Goal: Find specific page/section: Find specific page/section

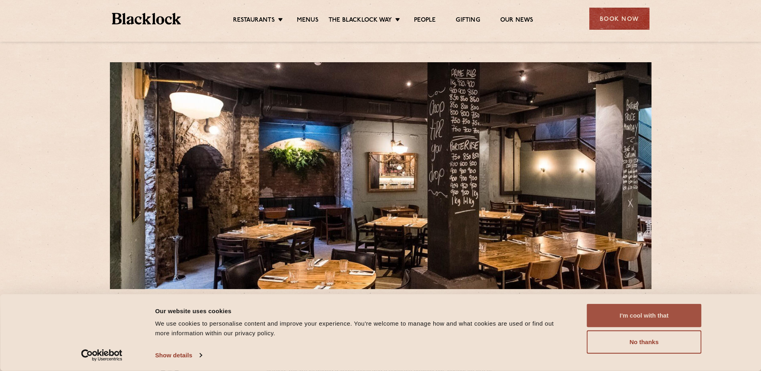
click at [624, 313] on button "I'm cool with that" at bounding box center [644, 315] width 115 height 23
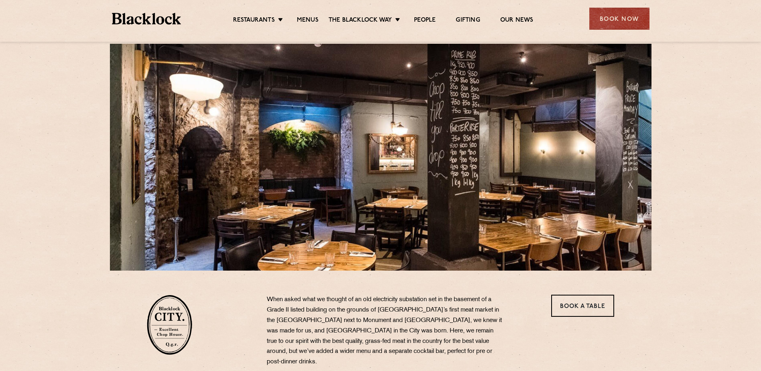
scroll to position [2, 0]
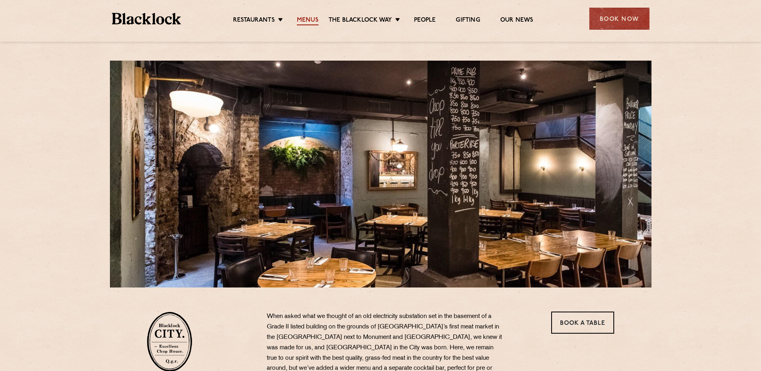
click at [299, 17] on link "Menus" at bounding box center [308, 20] width 22 height 9
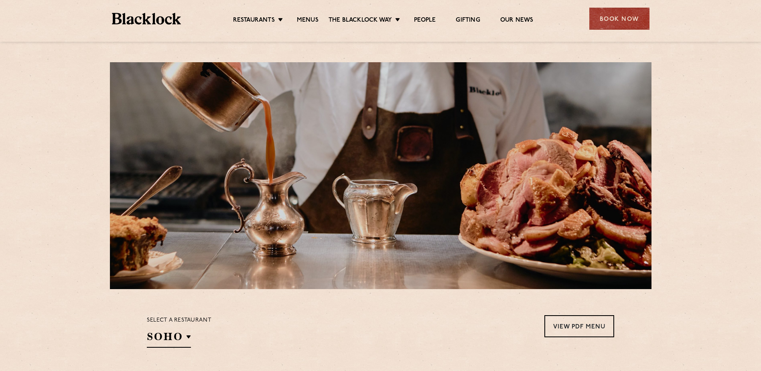
scroll to position [40, 0]
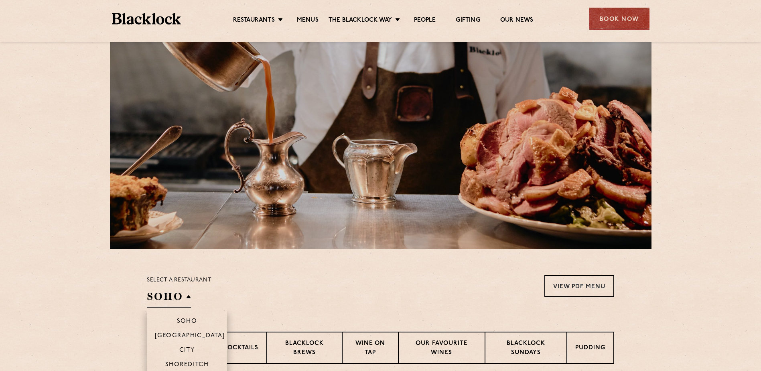
click at [177, 294] on h2 "SOHO" at bounding box center [169, 298] width 44 height 18
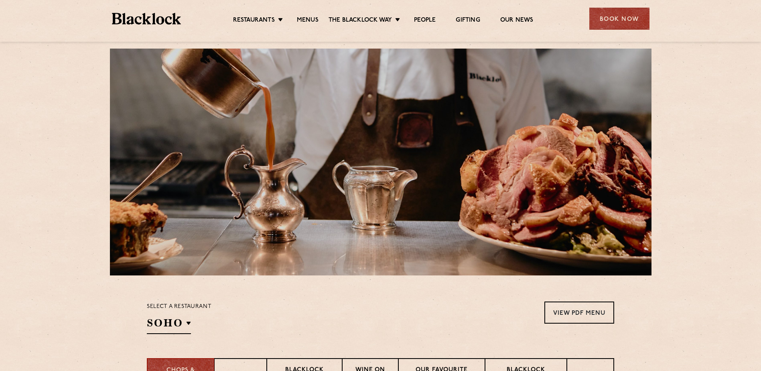
scroll to position [0, 0]
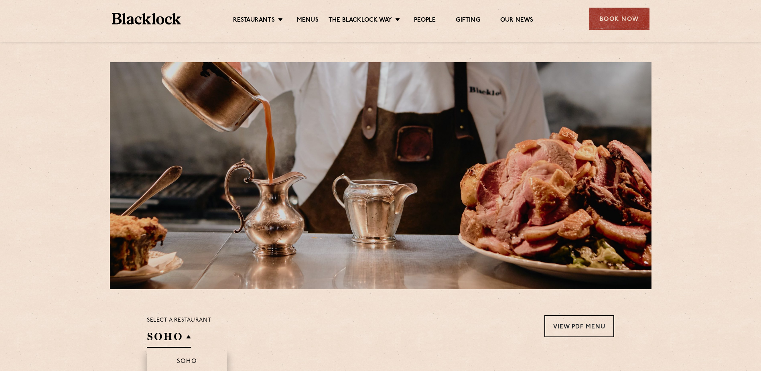
click at [164, 343] on h2 "SOHO" at bounding box center [169, 338] width 44 height 18
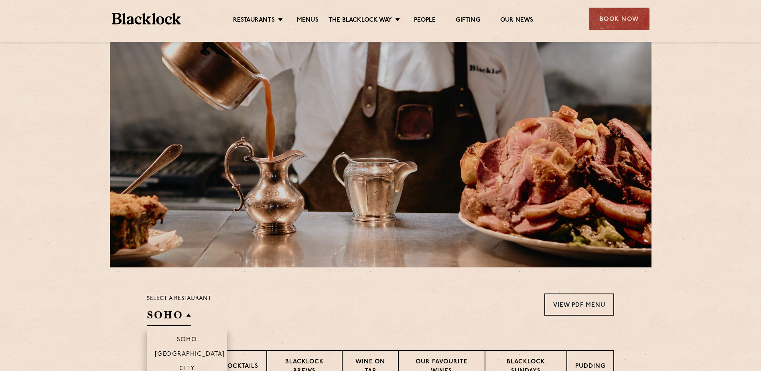
scroll to position [40, 0]
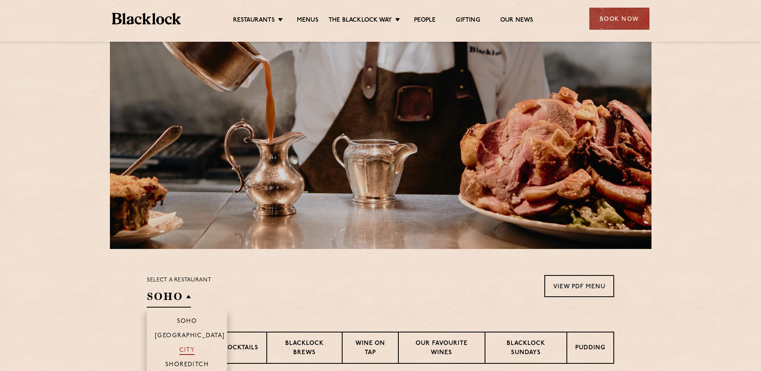
click at [189, 347] on p "City" at bounding box center [187, 350] width 16 height 8
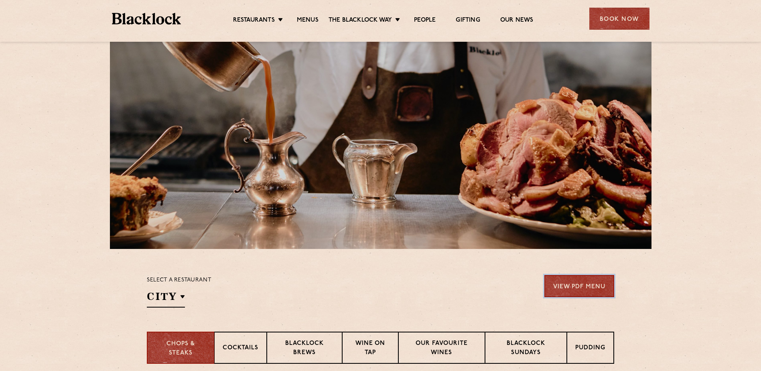
click at [577, 287] on link "View PDF Menu" at bounding box center [579, 286] width 70 height 22
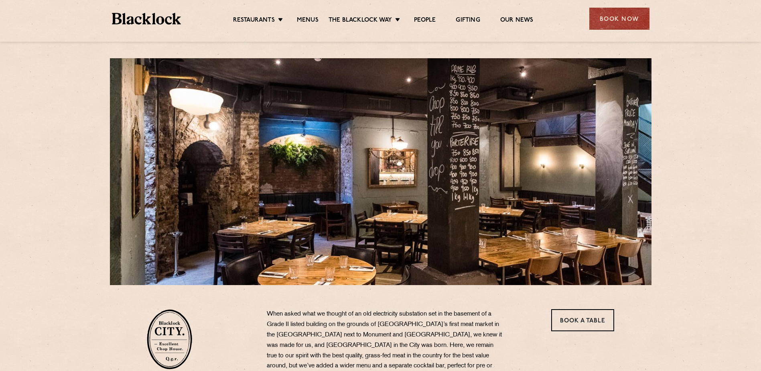
scroll to position [2, 0]
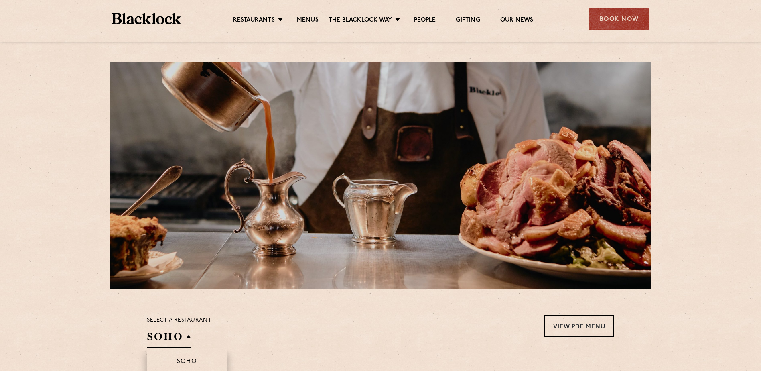
scroll to position [40, 0]
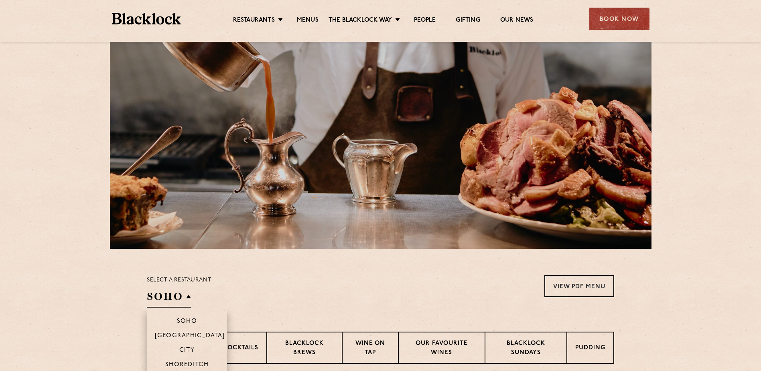
click at [186, 345] on li "City" at bounding box center [187, 349] width 80 height 14
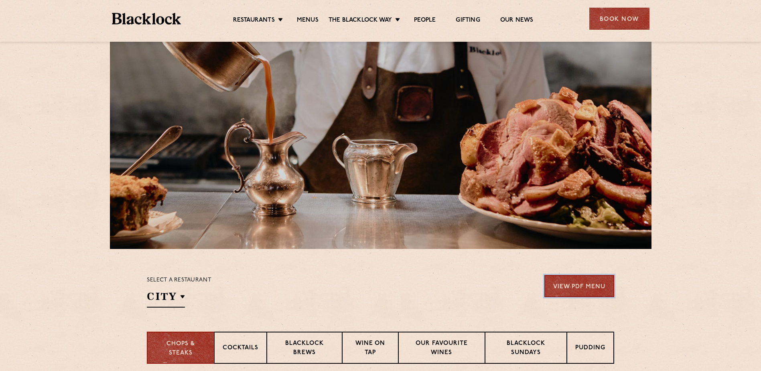
click at [600, 287] on link "View PDF Menu" at bounding box center [579, 286] width 70 height 22
